Goal: Task Accomplishment & Management: Manage account settings

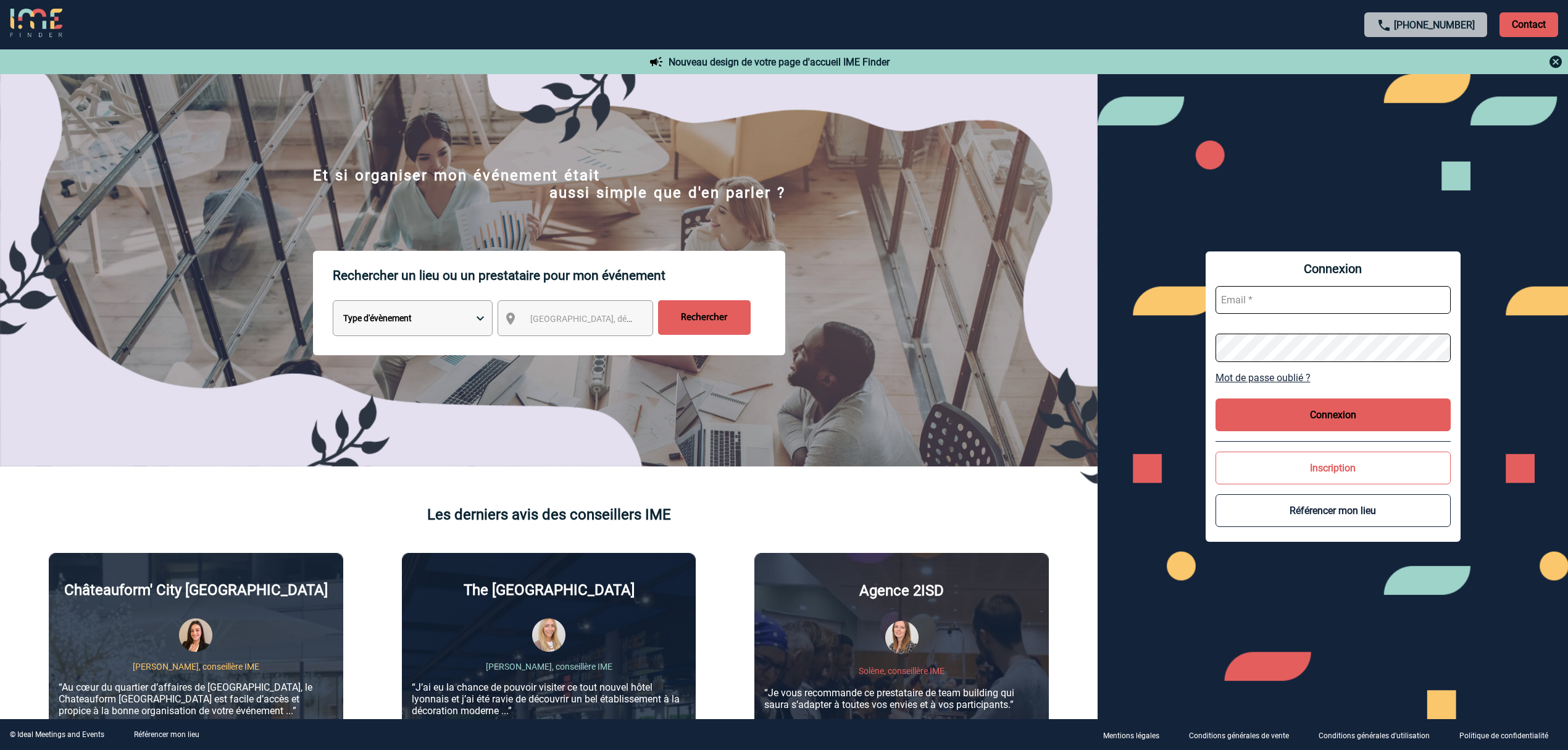
type input "lgebski@ime-groupe.com"
click at [1278, 401] on button "Connexion" at bounding box center [1333, 414] width 236 height 33
click at [1278, 411] on div at bounding box center [784, 375] width 1568 height 750
click at [1305, 308] on input "lgebski@ime-groupe.com" at bounding box center [1333, 300] width 236 height 28
click at [1289, 425] on button "Connexion" at bounding box center [1333, 414] width 236 height 33
